Goal: Information Seeking & Learning: Learn about a topic

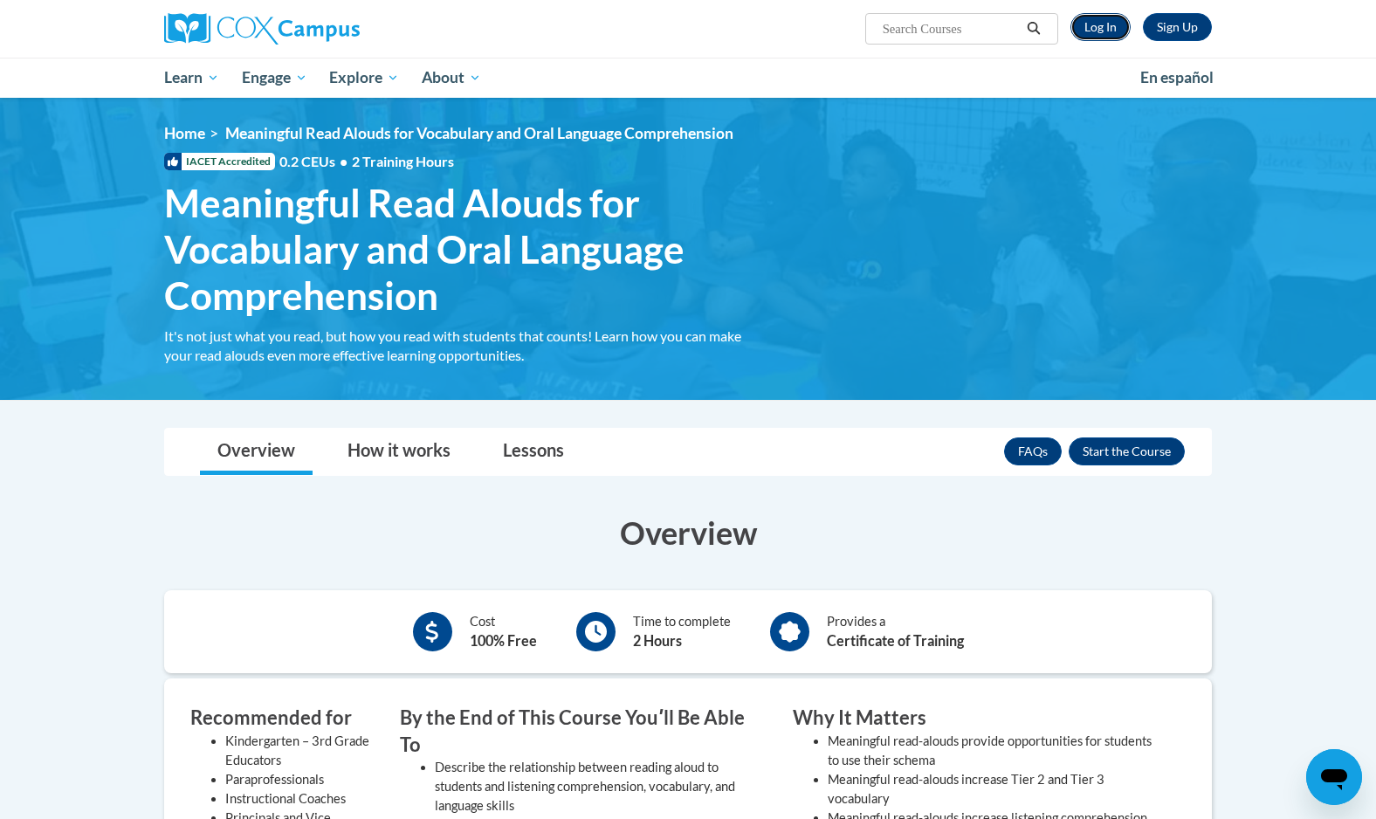
click at [1105, 36] on link "Log In" at bounding box center [1100, 27] width 60 height 28
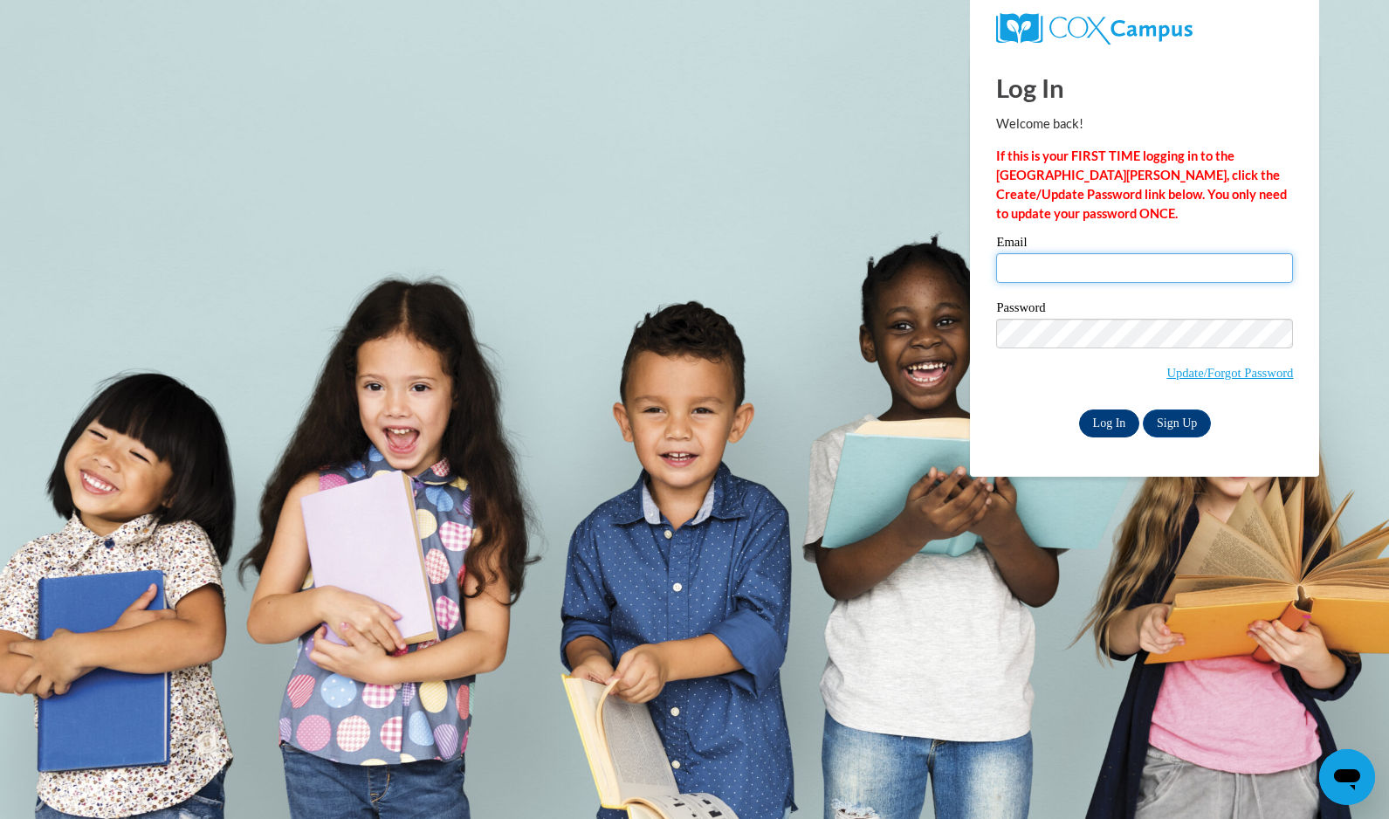
type input "jackilee.cruz@gcssk12.net"
click at [1113, 429] on input "Log In" at bounding box center [1109, 423] width 61 height 28
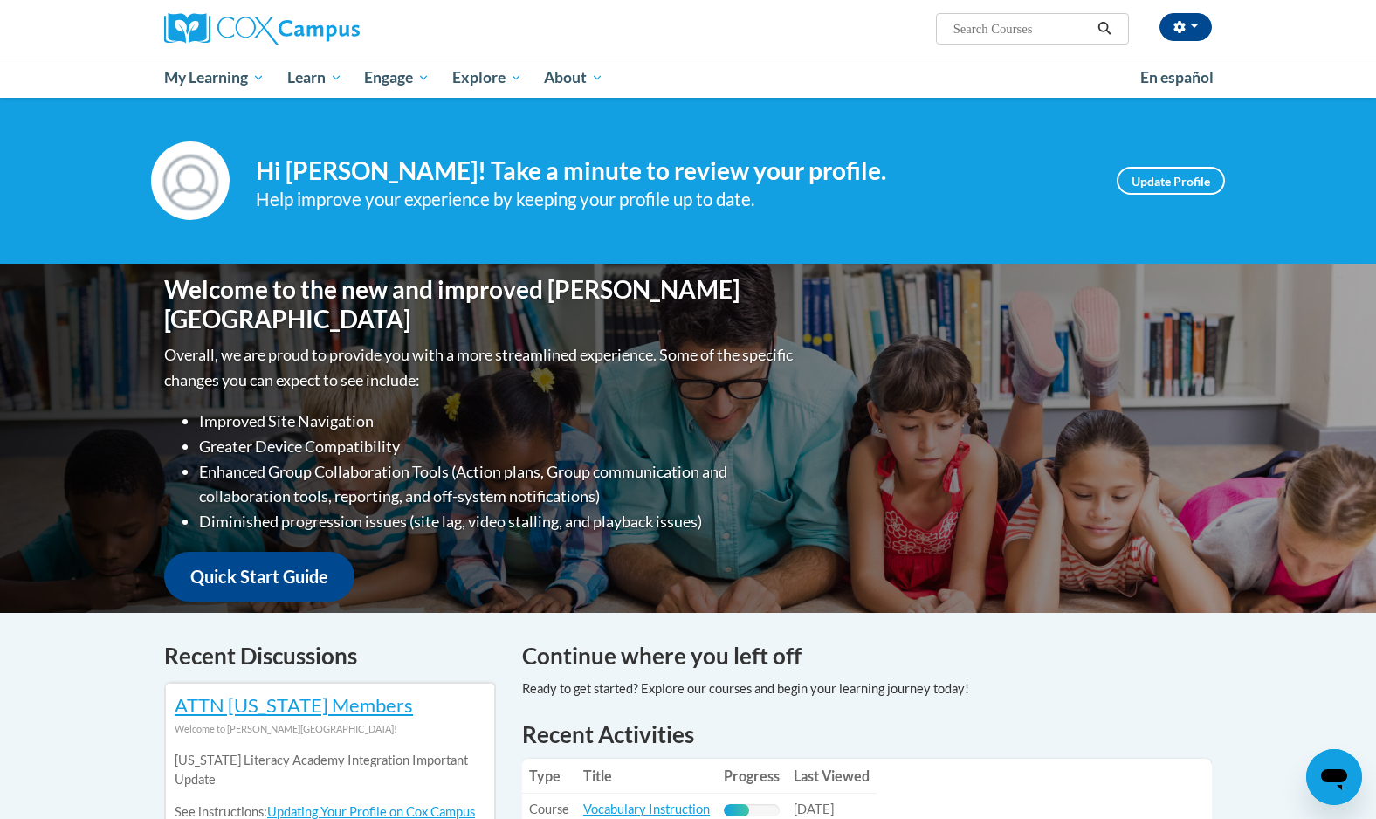
scroll to position [87, 0]
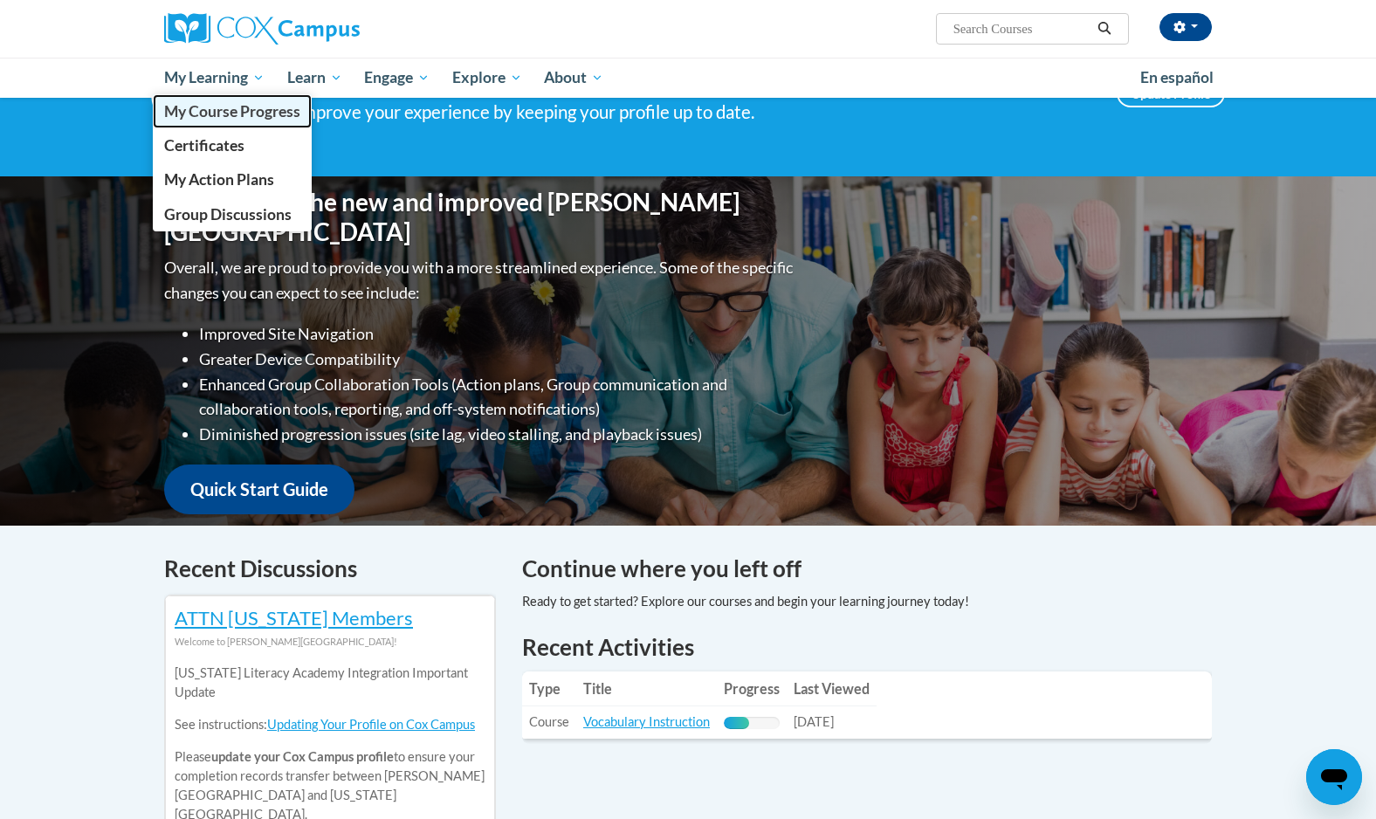
click at [278, 116] on span "My Course Progress" at bounding box center [232, 111] width 136 height 18
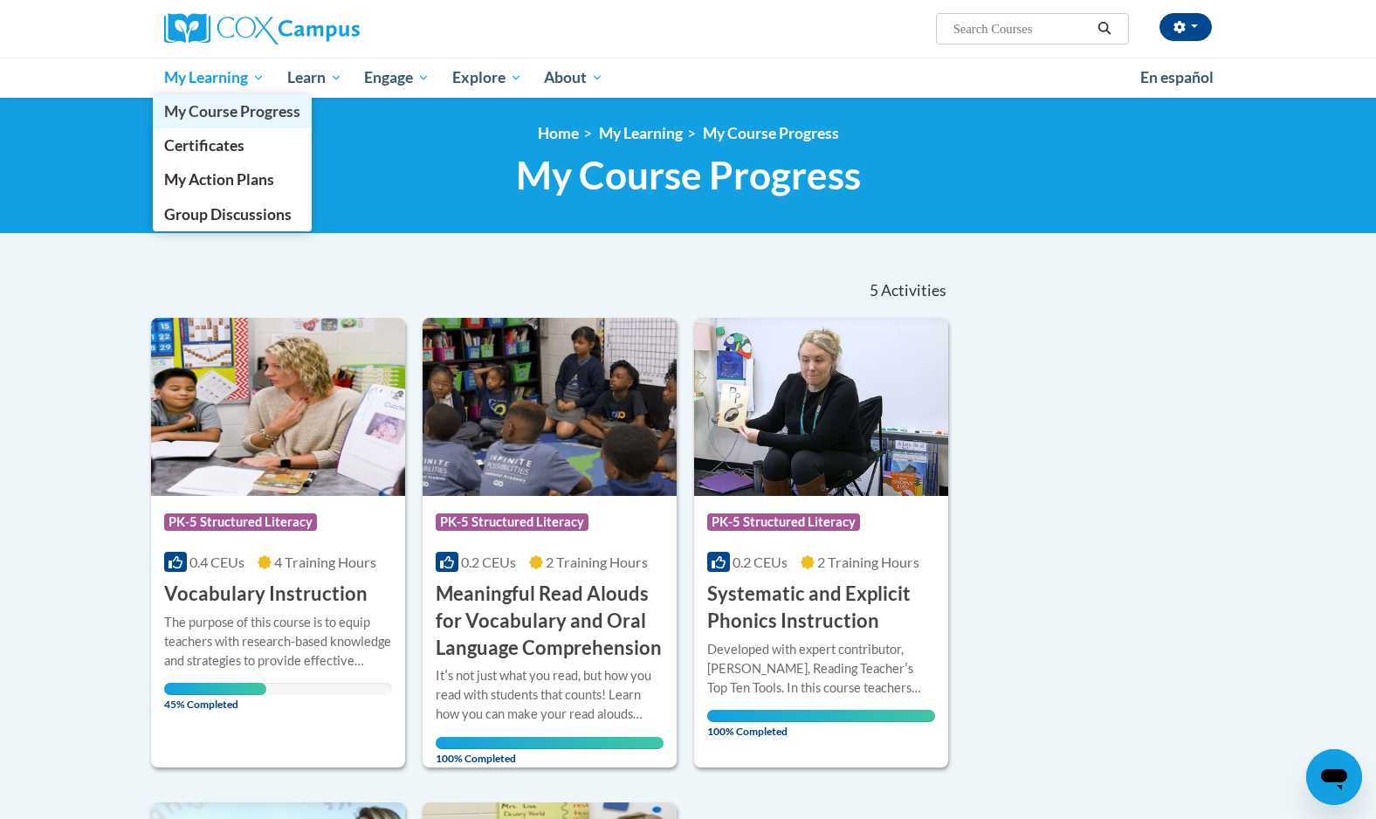
click at [257, 122] on link "My Course Progress" at bounding box center [232, 111] width 159 height 34
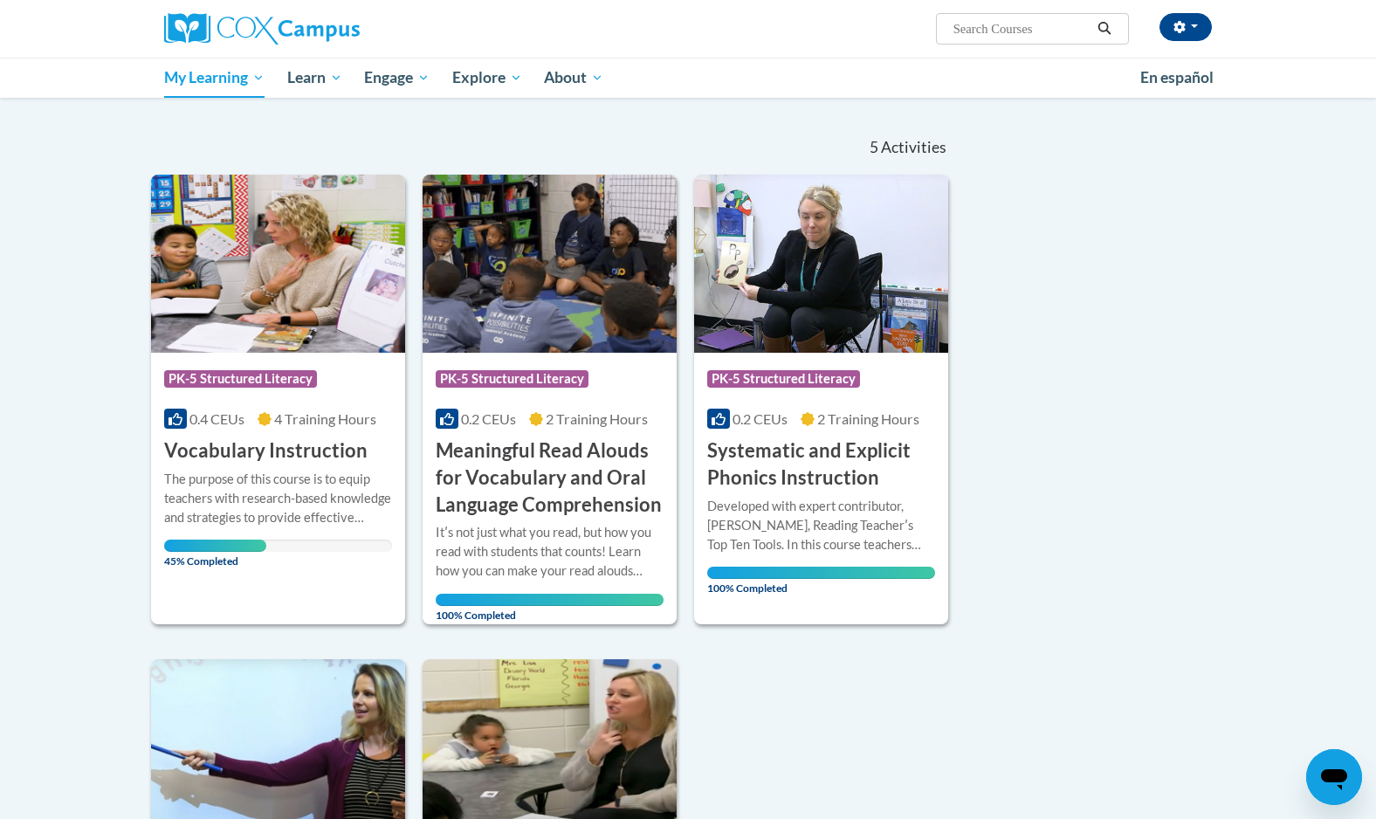
scroll to position [175, 0]
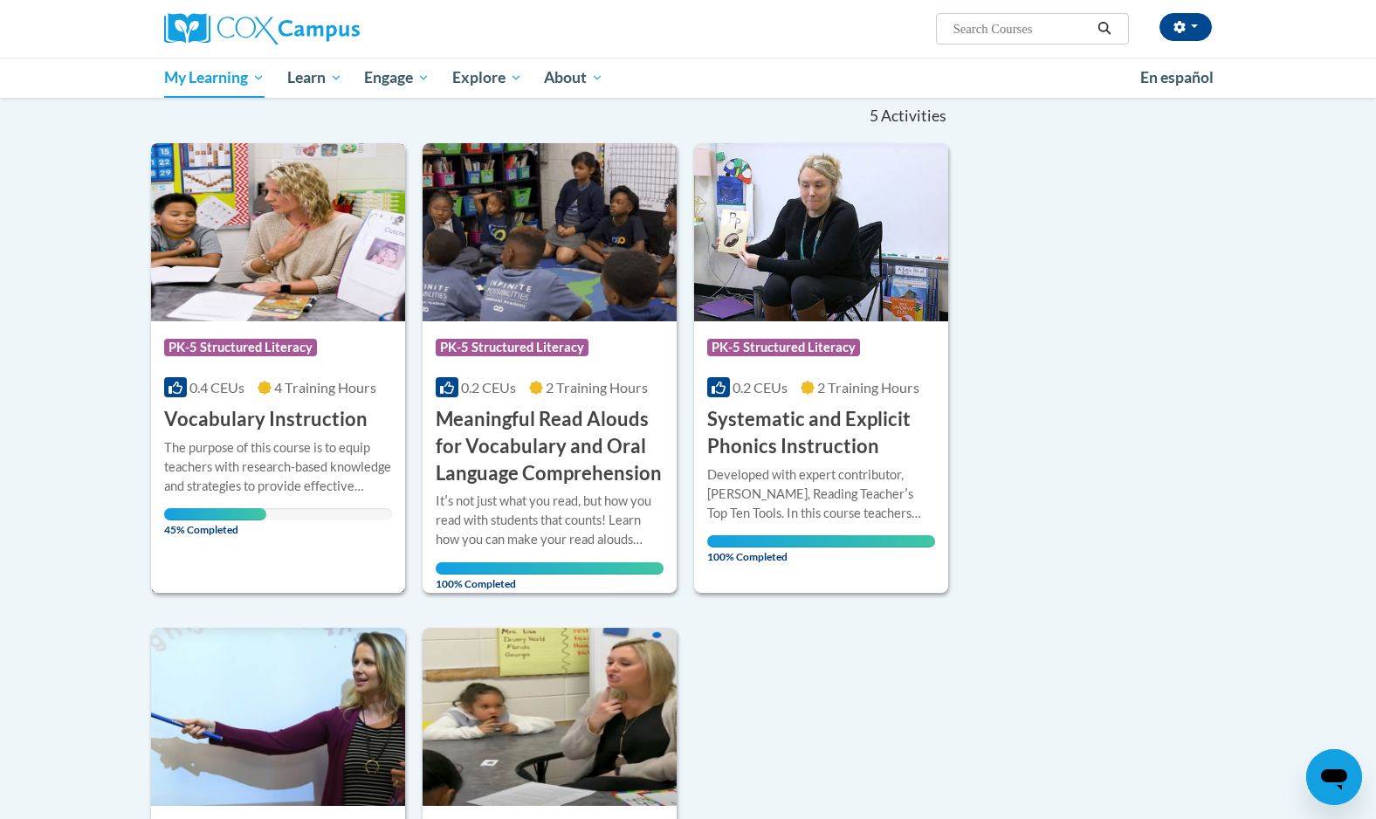
click at [300, 427] on h3 "Vocabulary Instruction" at bounding box center [265, 419] width 203 height 27
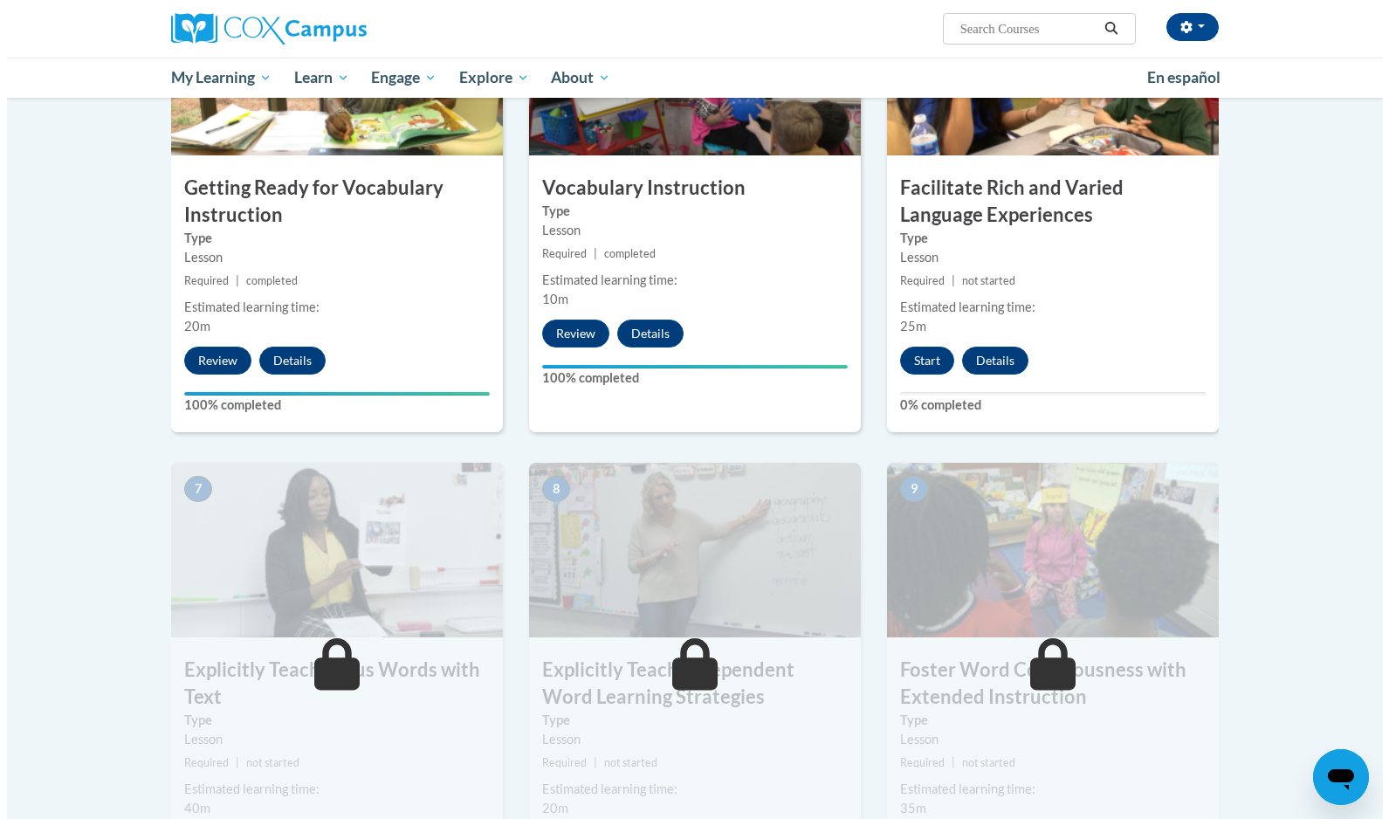
scroll to position [960, 0]
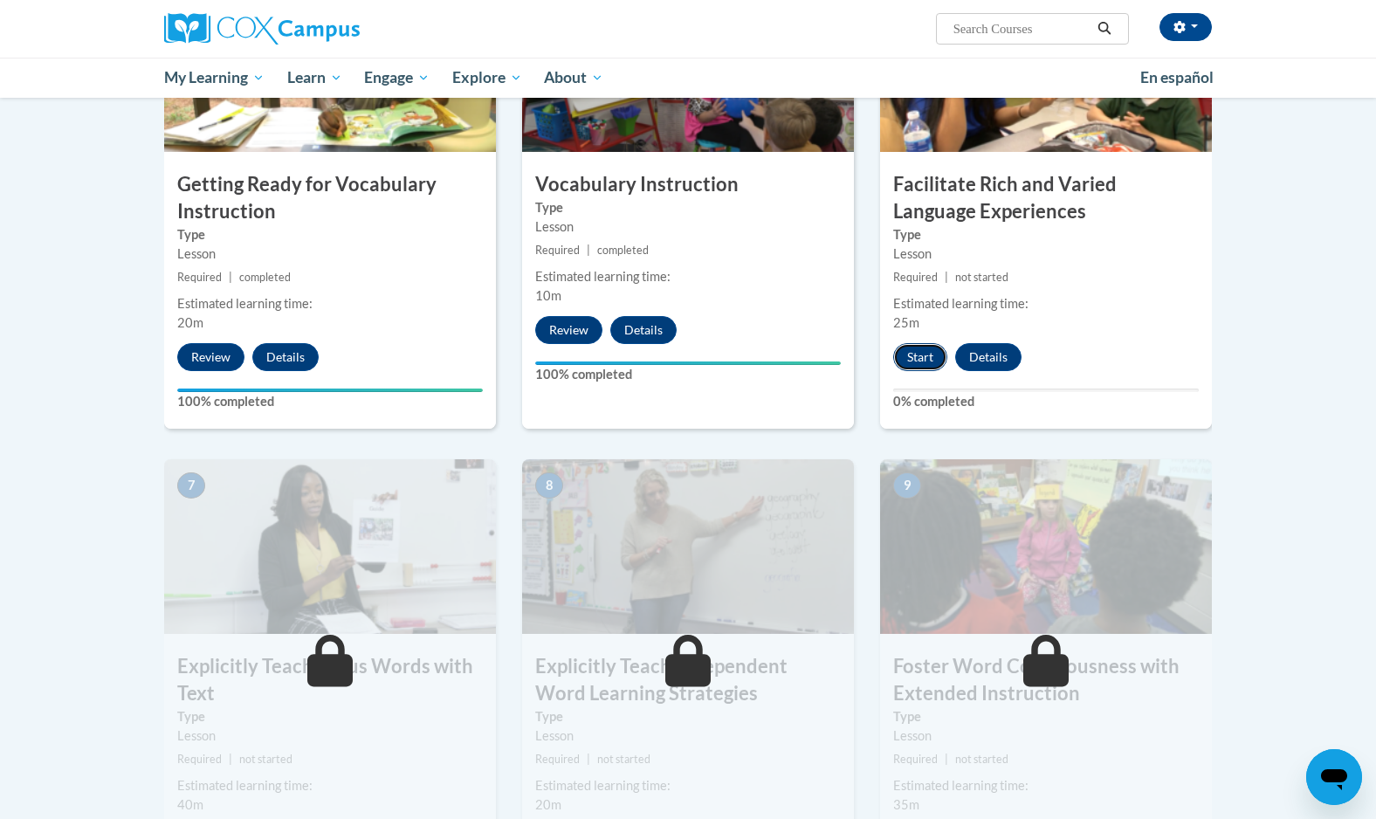
click at [917, 362] on button "Start" at bounding box center [920, 357] width 54 height 28
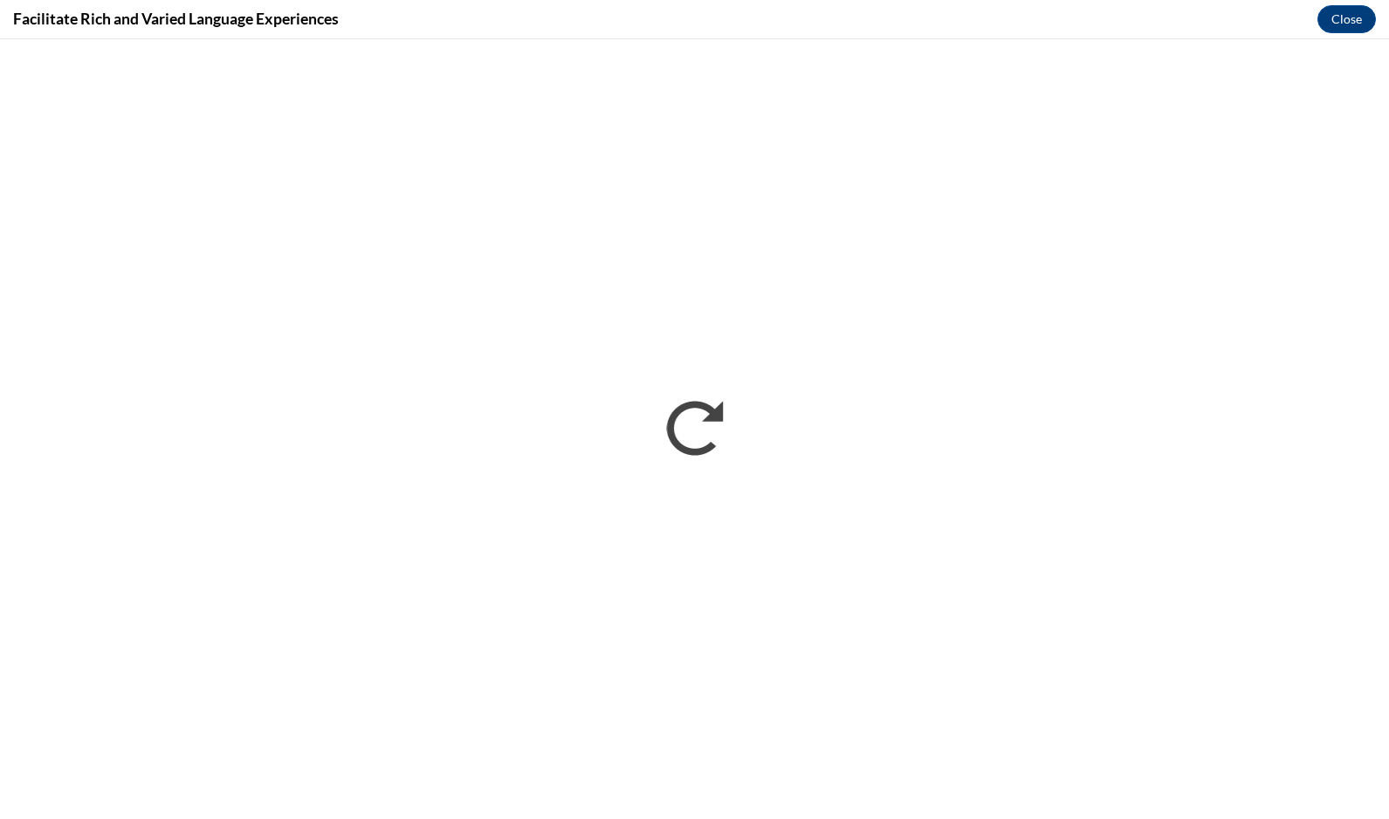
scroll to position [0, 0]
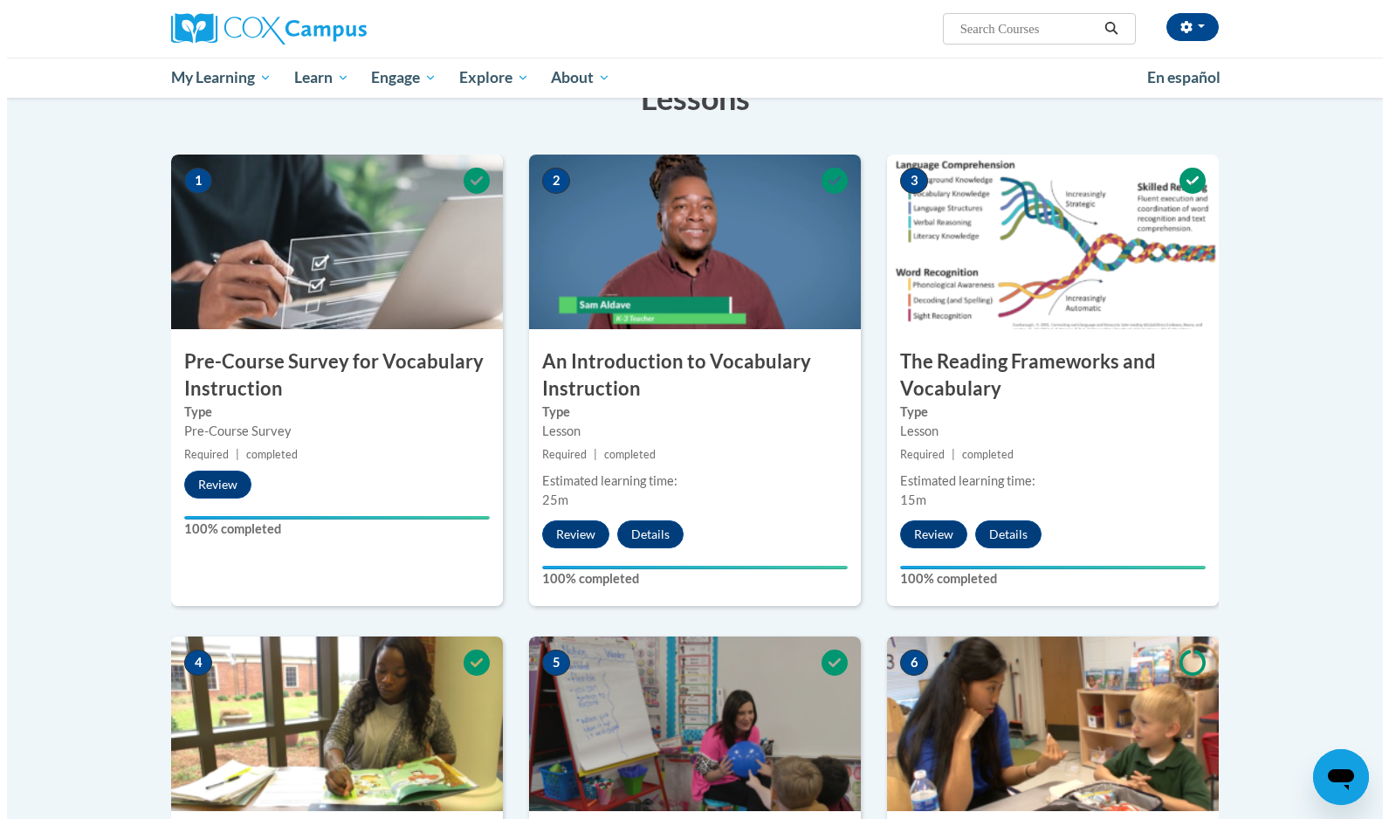
scroll to position [262, 0]
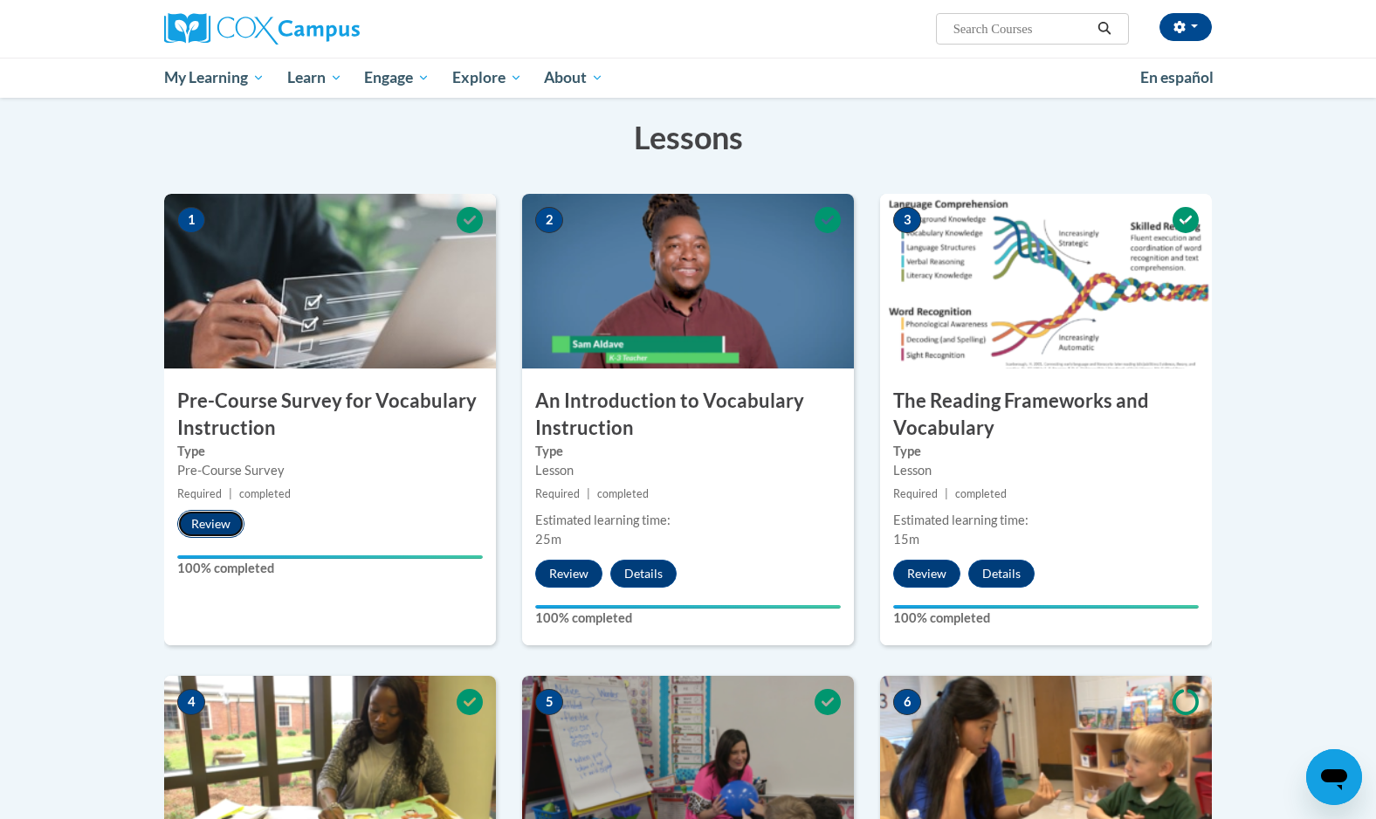
click at [213, 524] on button "Review" at bounding box center [210, 524] width 67 height 28
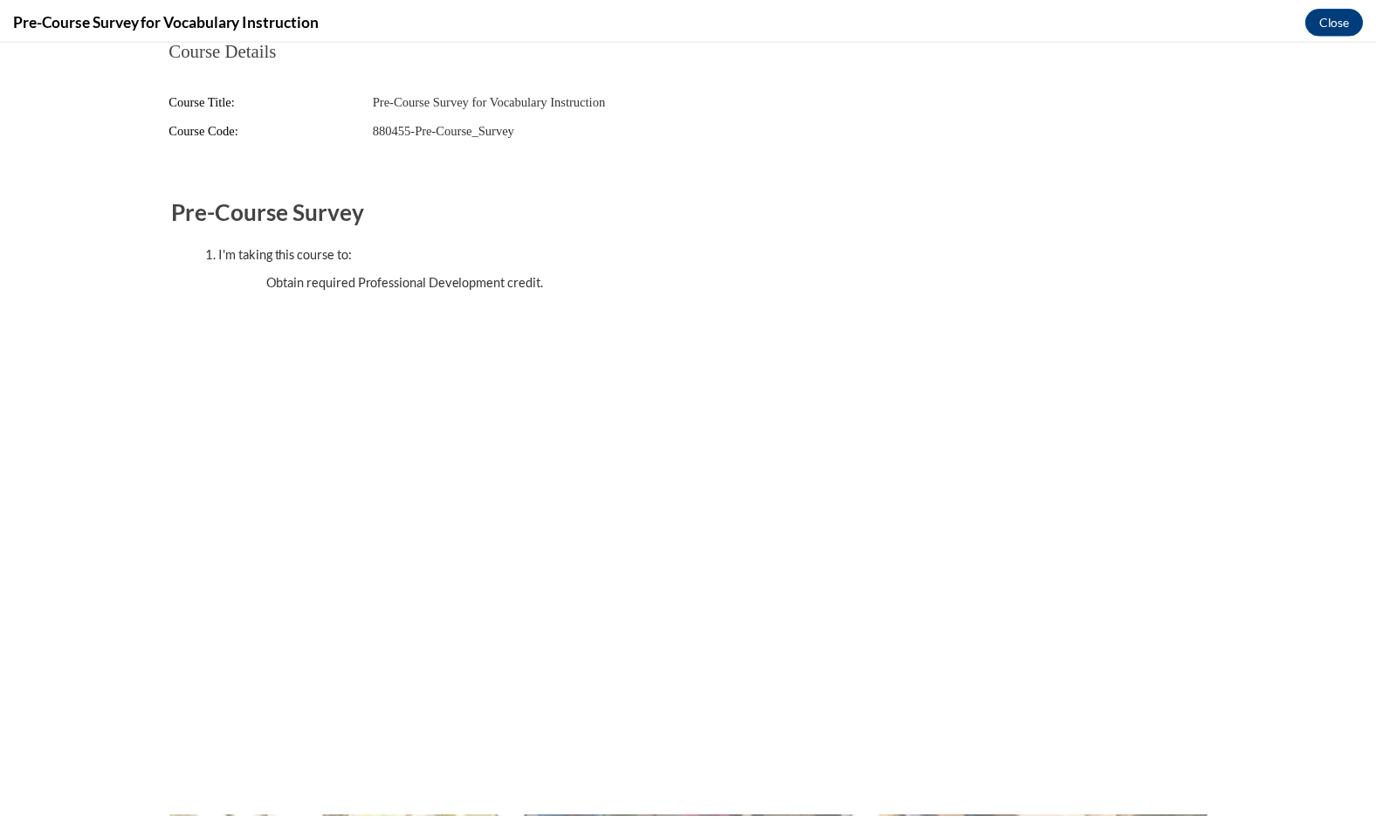
scroll to position [0, 0]
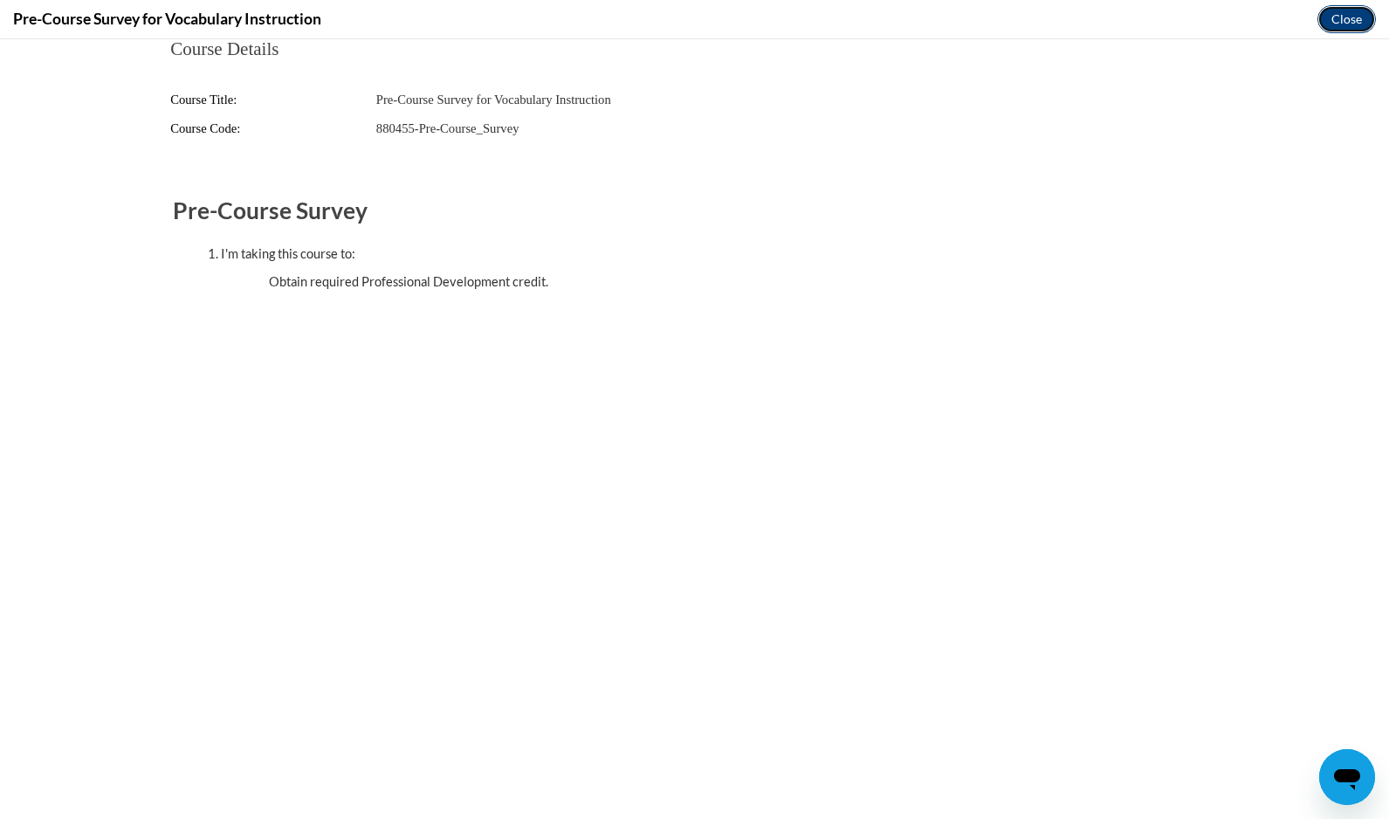
click at [1347, 20] on button "Close" at bounding box center [1346, 19] width 58 height 28
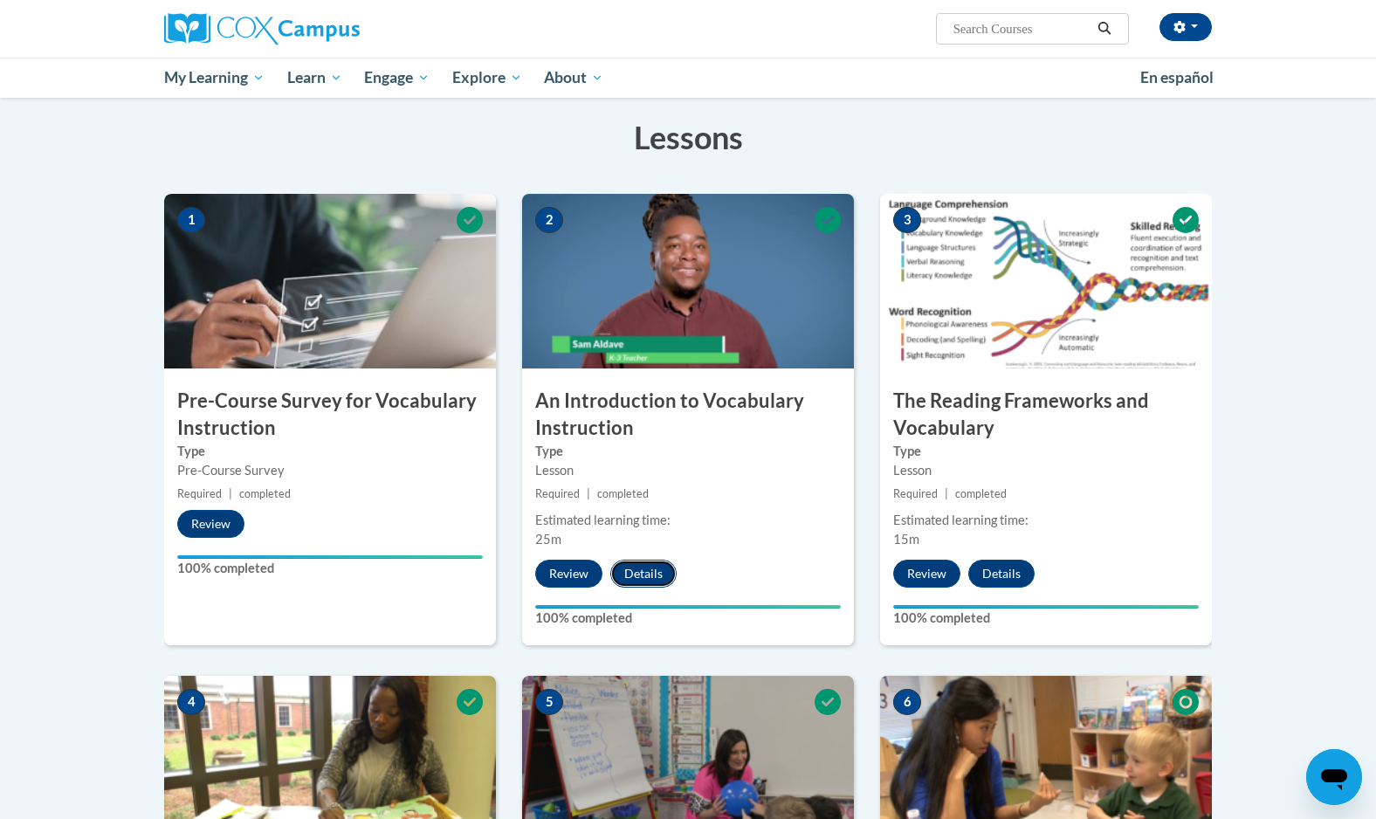
click at [656, 578] on button "Details" at bounding box center [643, 574] width 66 height 28
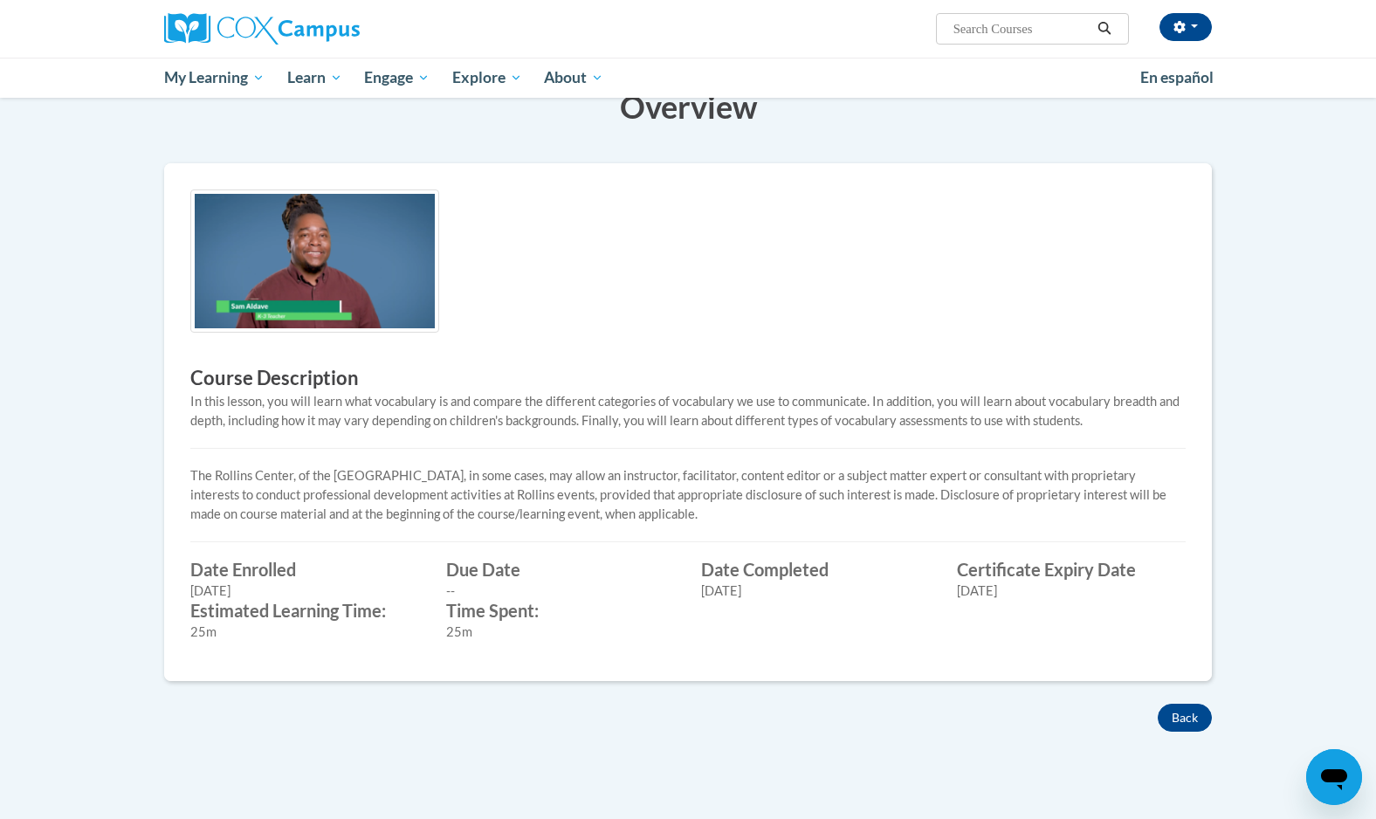
scroll to position [262, 0]
